Goal: Book appointment/travel/reservation

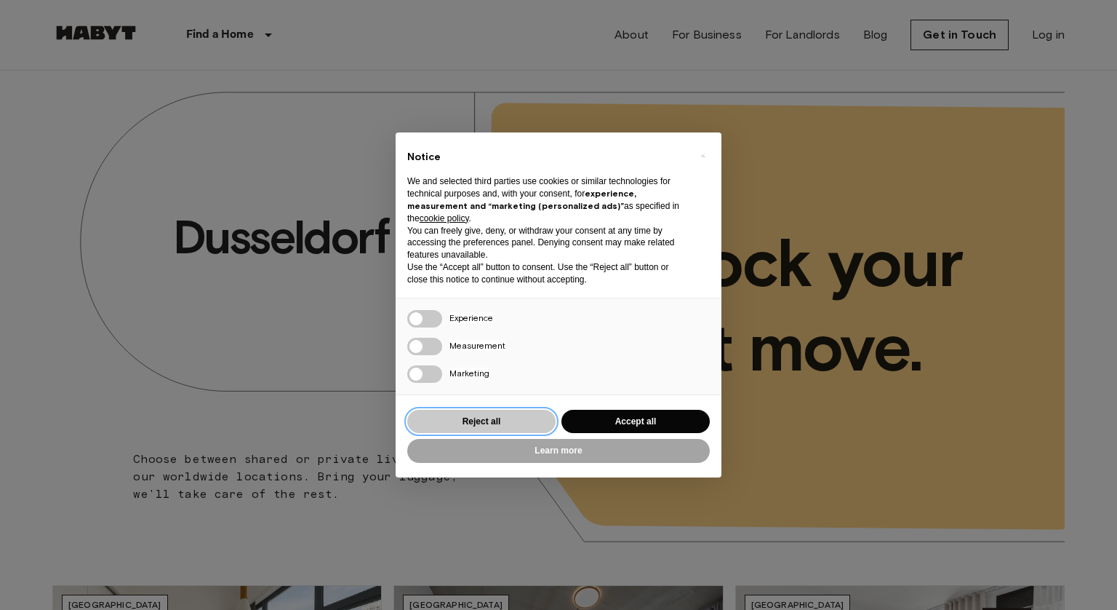
click at [501, 422] on button "Reject all" at bounding box center [481, 422] width 148 height 24
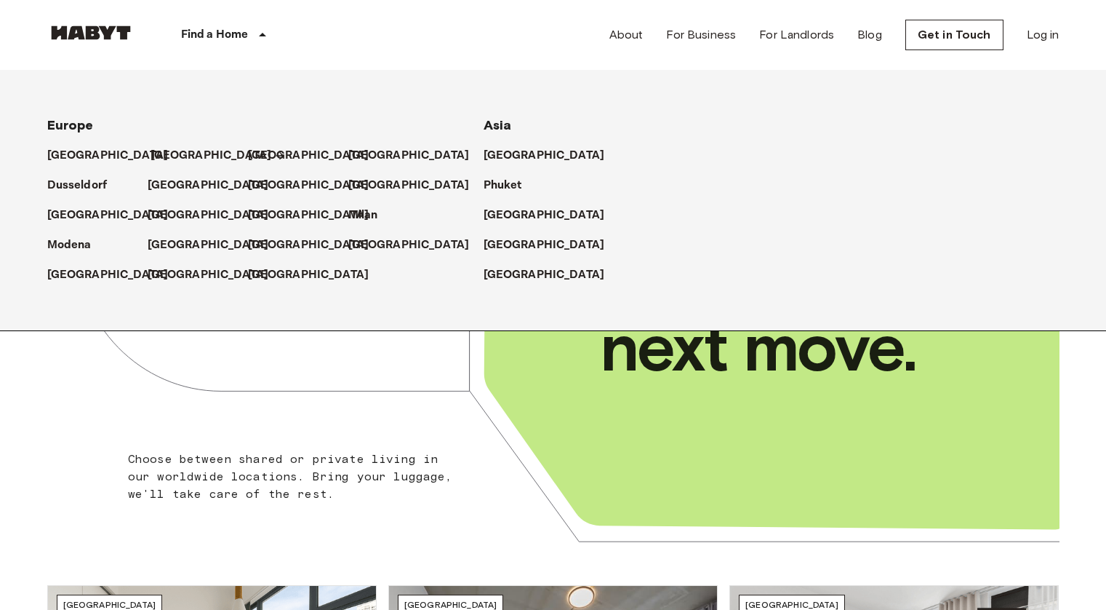
click at [168, 151] on p "[GEOGRAPHIC_DATA]" at bounding box center [211, 155] width 121 height 17
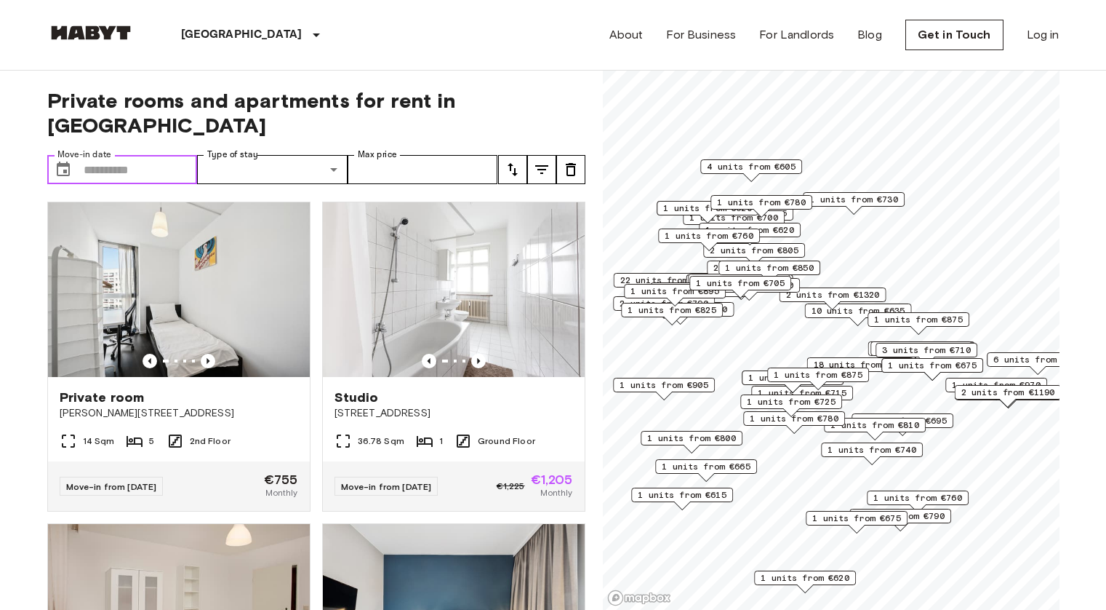
click at [156, 155] on input "Move-in date" at bounding box center [141, 169] width 114 height 29
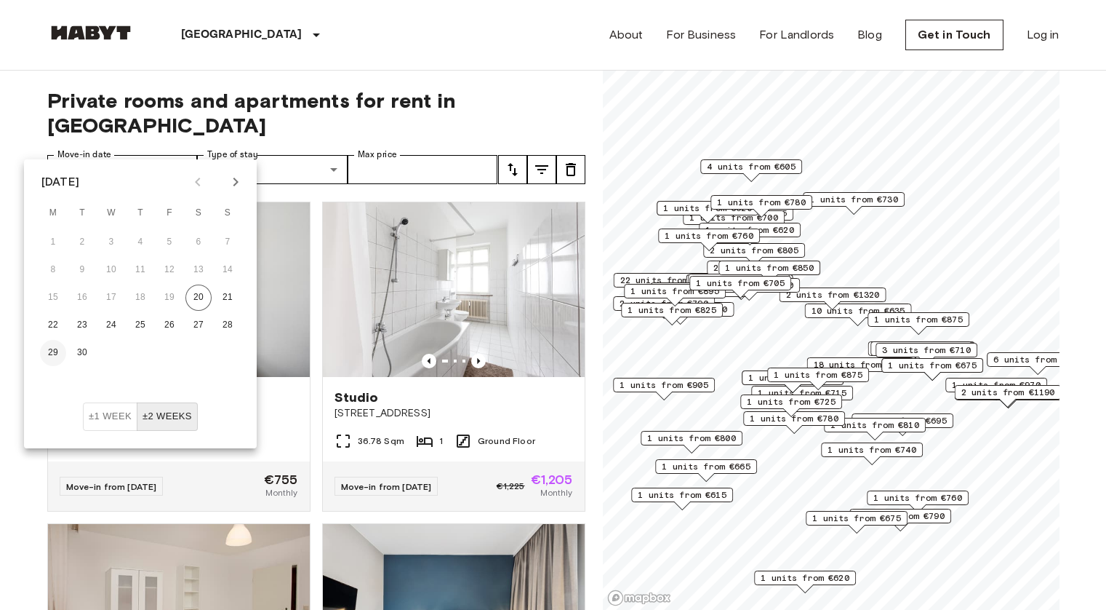
click at [59, 351] on button "29" at bounding box center [53, 353] width 26 height 26
type input "**********"
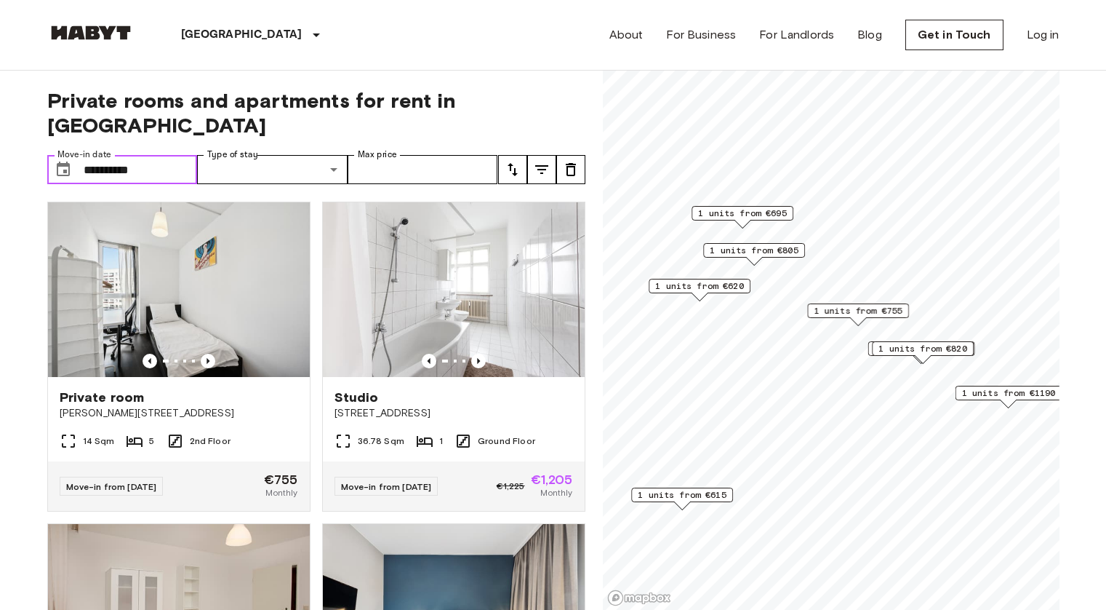
click at [143, 155] on input "**********" at bounding box center [141, 169] width 114 height 29
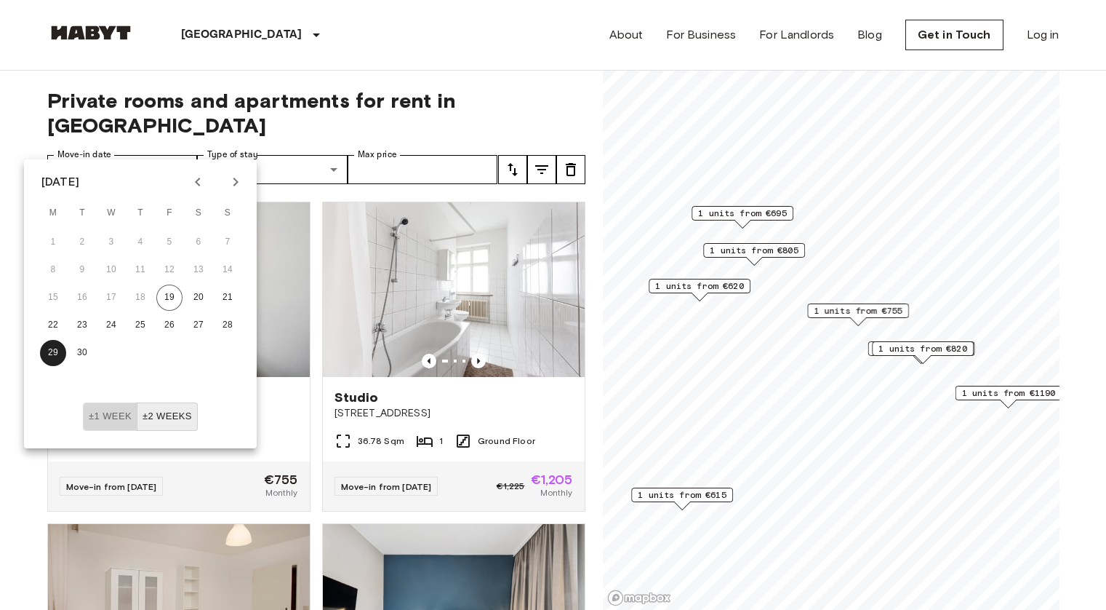
click at [102, 413] on button "±1 week" at bounding box center [110, 416] width 55 height 28
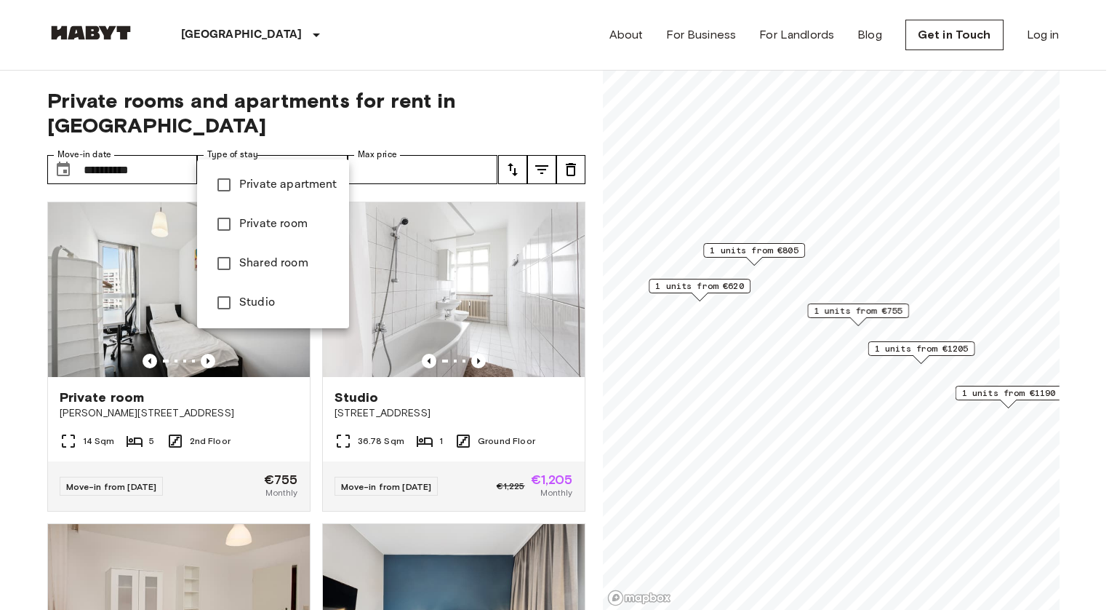
click at [440, 143] on div at bounding box center [558, 305] width 1117 height 610
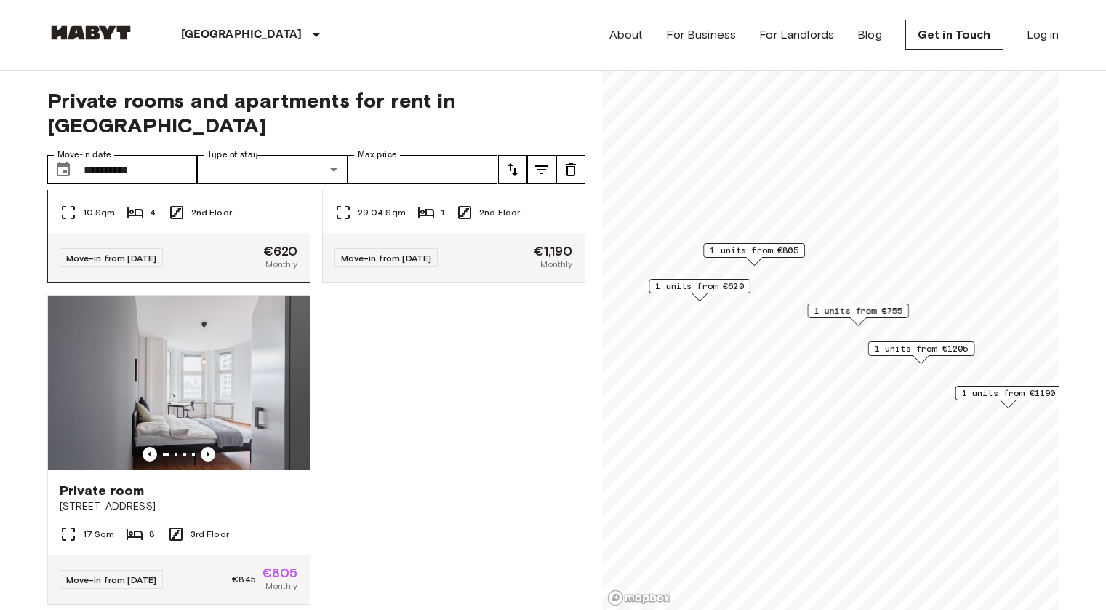
scroll to position [581, 0]
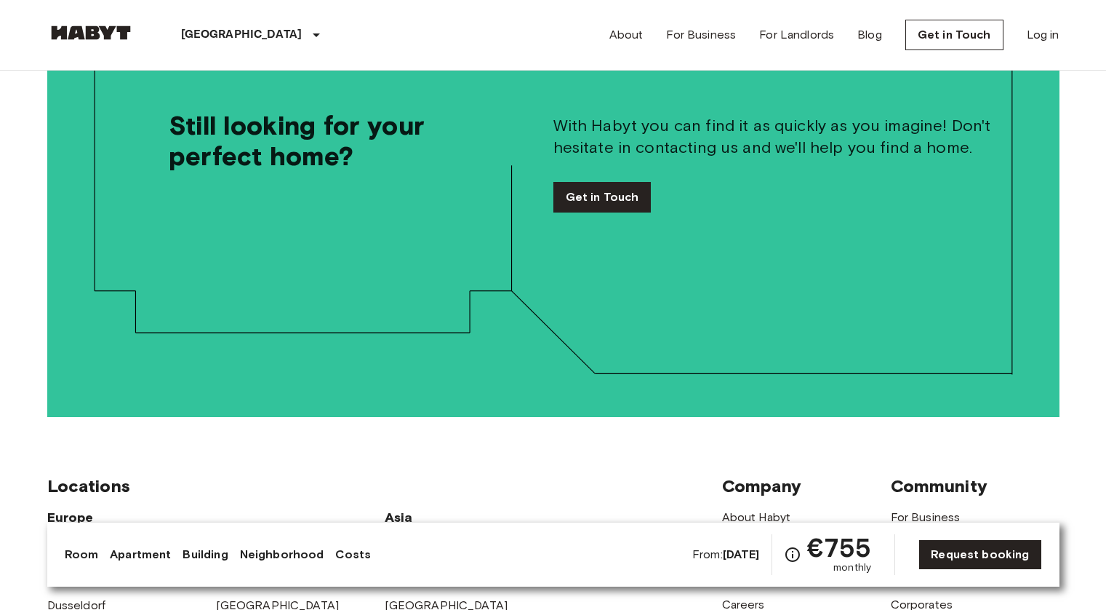
scroll to position [3441, 0]
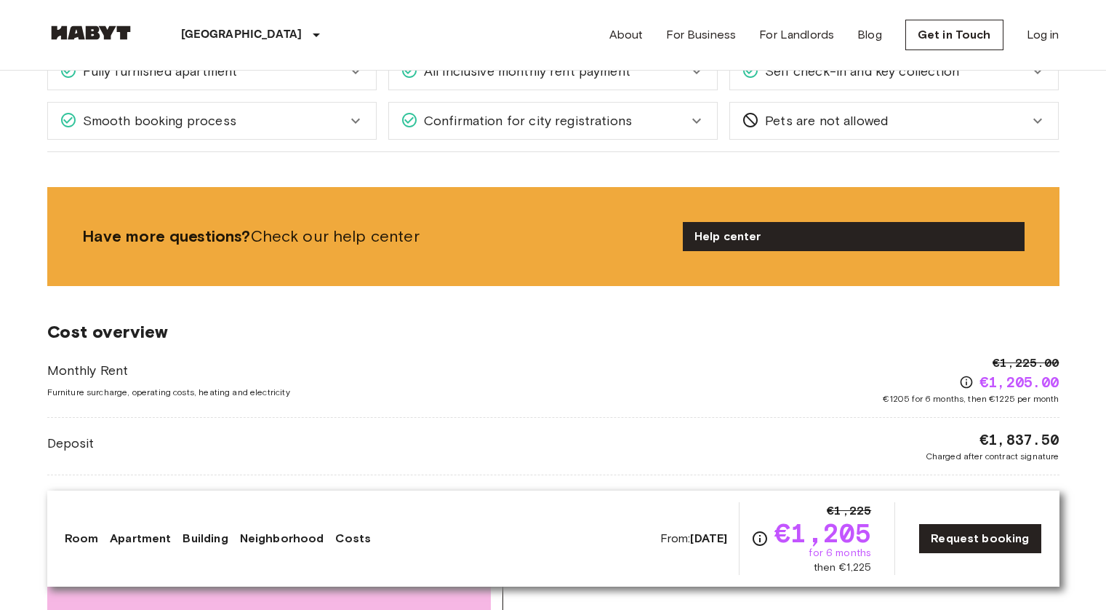
scroll to position [1522, 0]
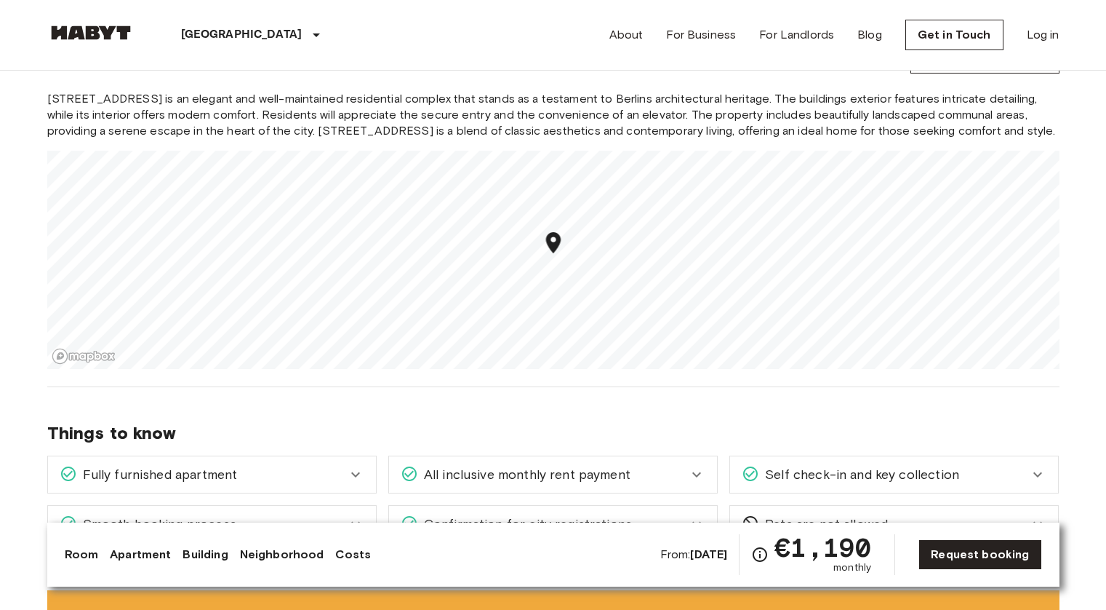
scroll to position [1269, 0]
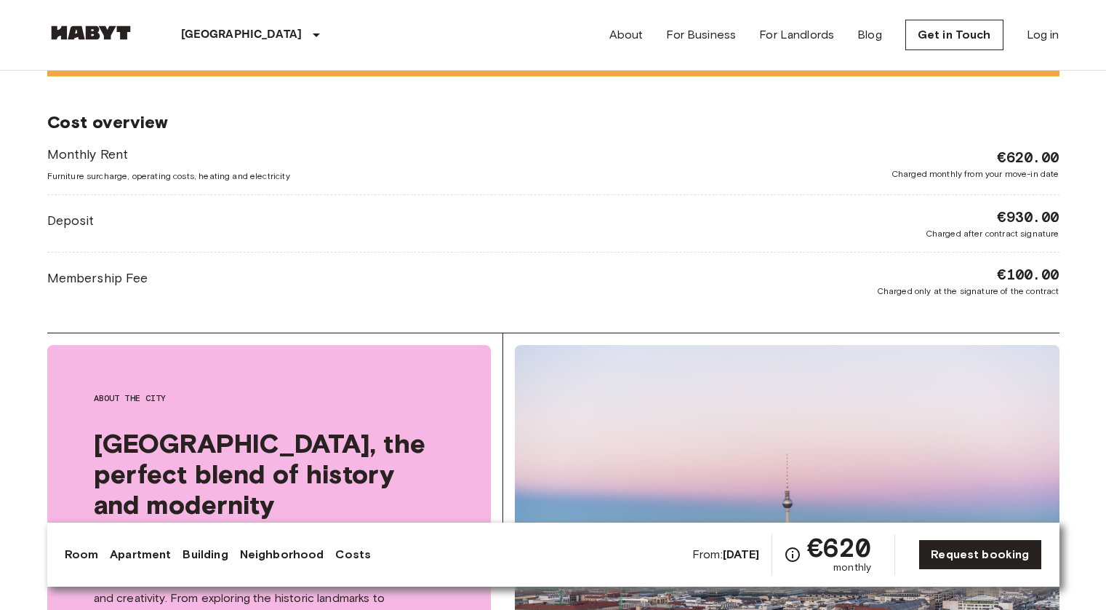
scroll to position [1606, 0]
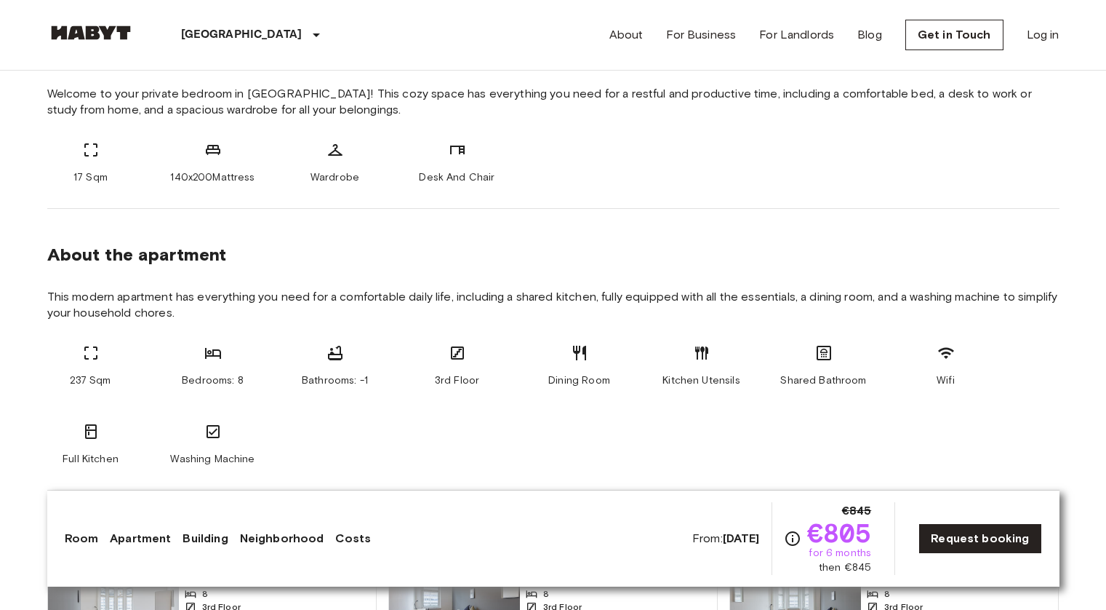
scroll to position [582, 0]
